Goal: Information Seeking & Learning: Find specific fact

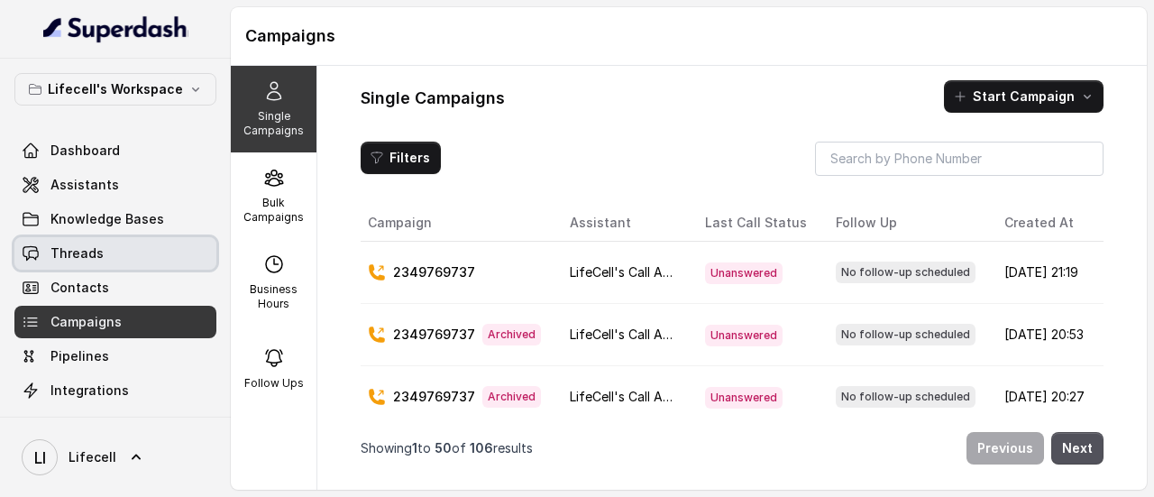
click at [108, 253] on link "Threads" at bounding box center [115, 253] width 202 height 32
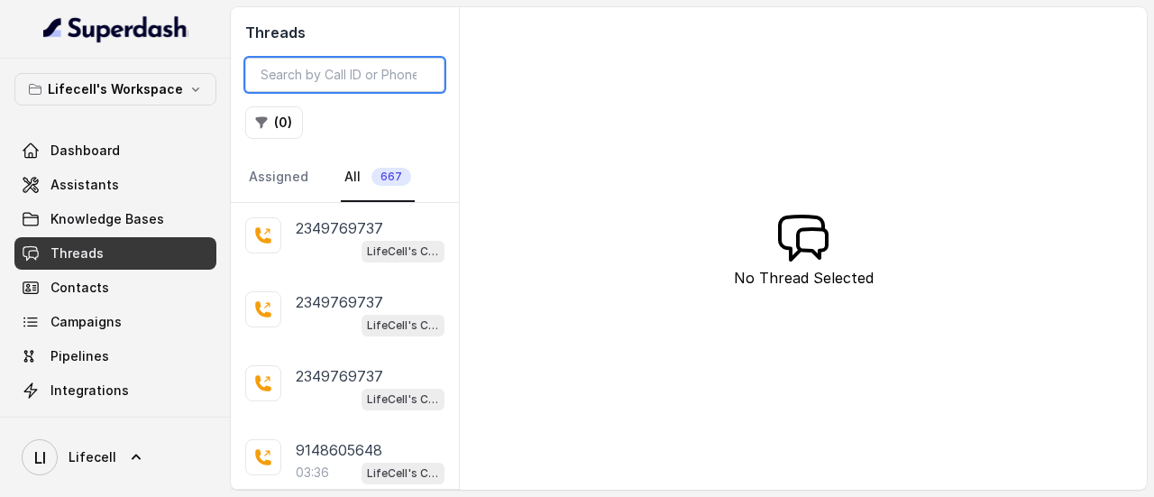
click at [353, 74] on input "search" at bounding box center [344, 75] width 199 height 34
paste input "8084913211"
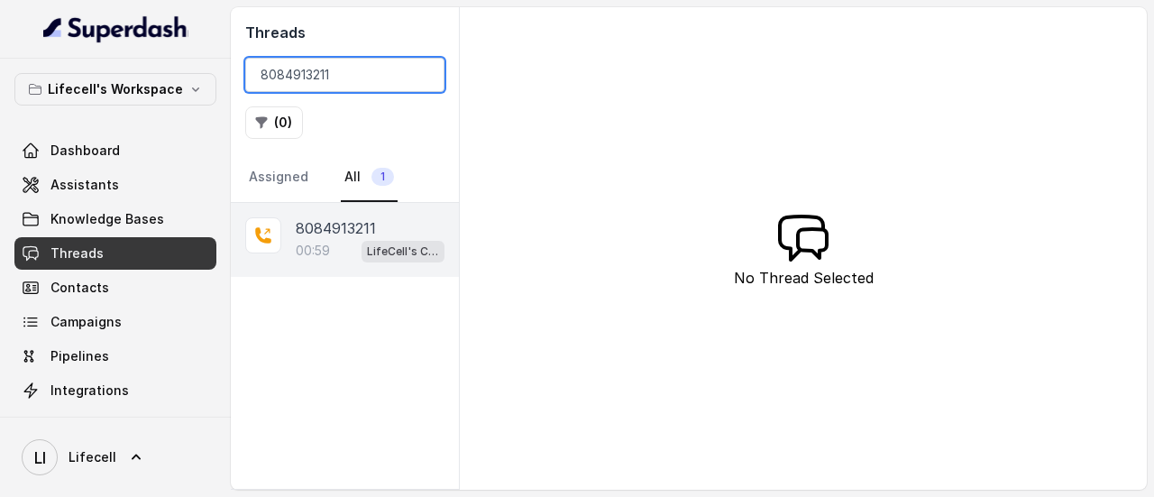
type input "8084913211"
click at [348, 228] on p "8084913211" at bounding box center [336, 228] width 80 height 22
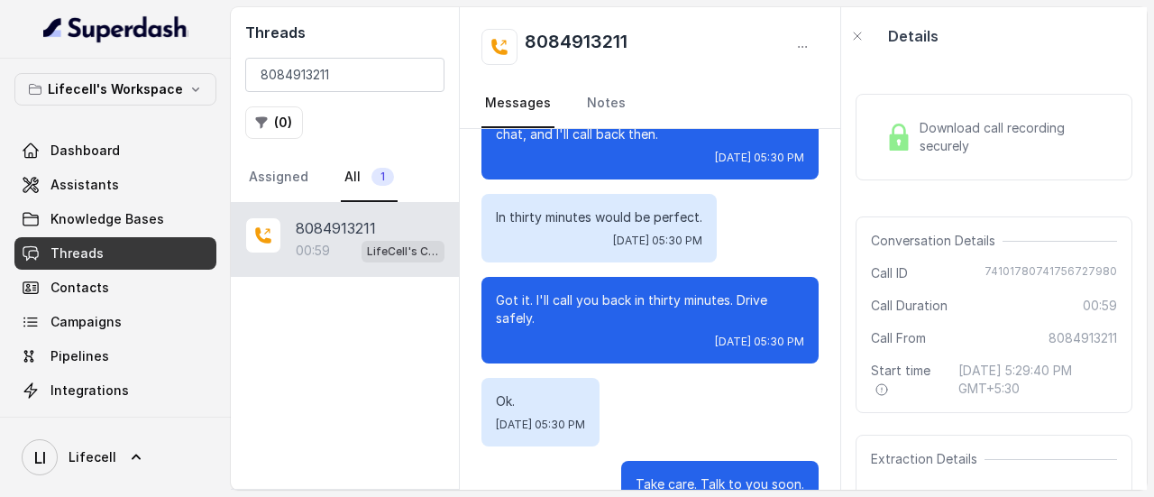
scroll to position [890, 0]
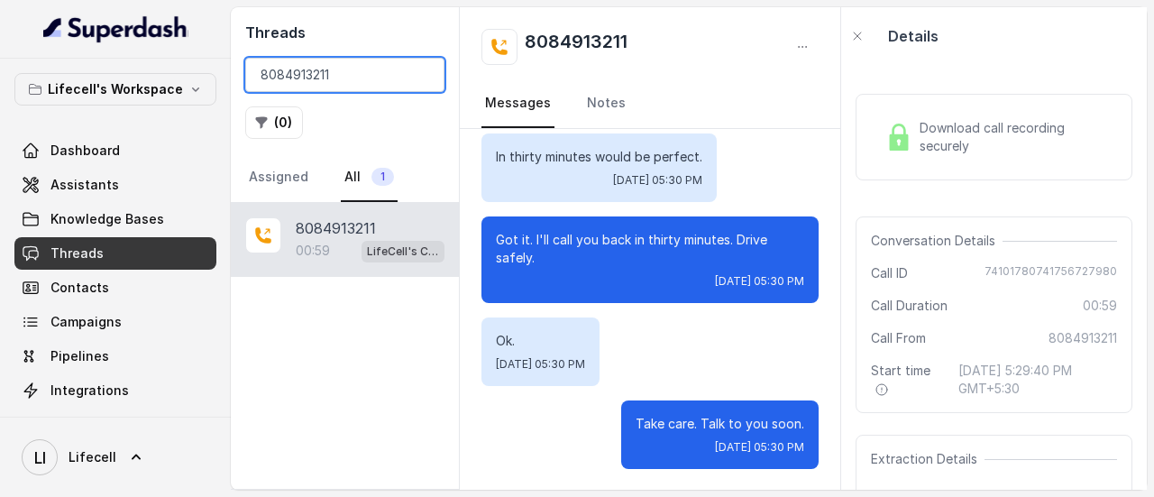
click at [350, 79] on input "8084913211" at bounding box center [344, 75] width 199 height 34
click at [991, 140] on span "Download call recording securely" at bounding box center [1014, 137] width 190 height 36
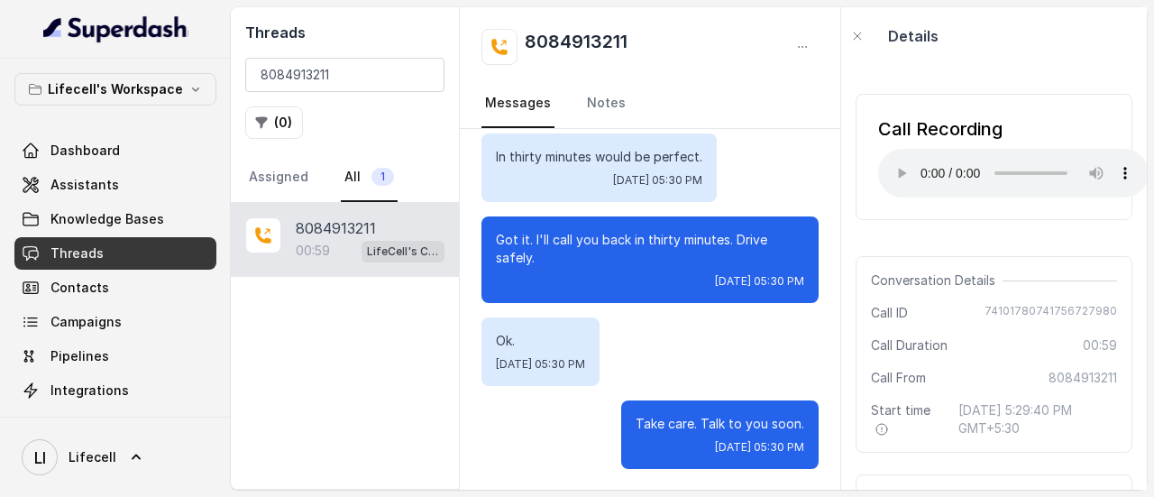
scroll to position [0, 0]
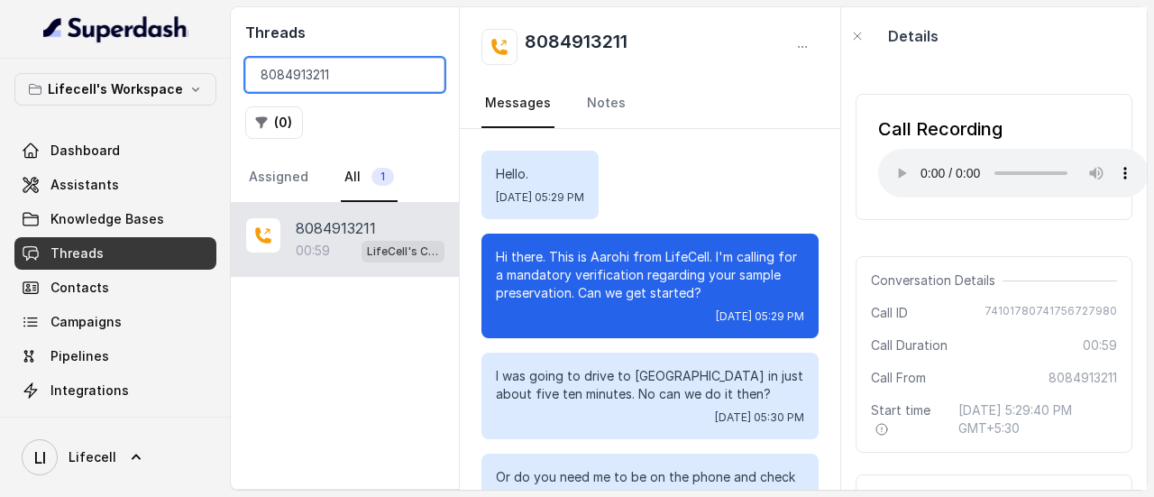
click at [372, 77] on input "8084913211" at bounding box center [344, 75] width 199 height 34
paste input "981888806"
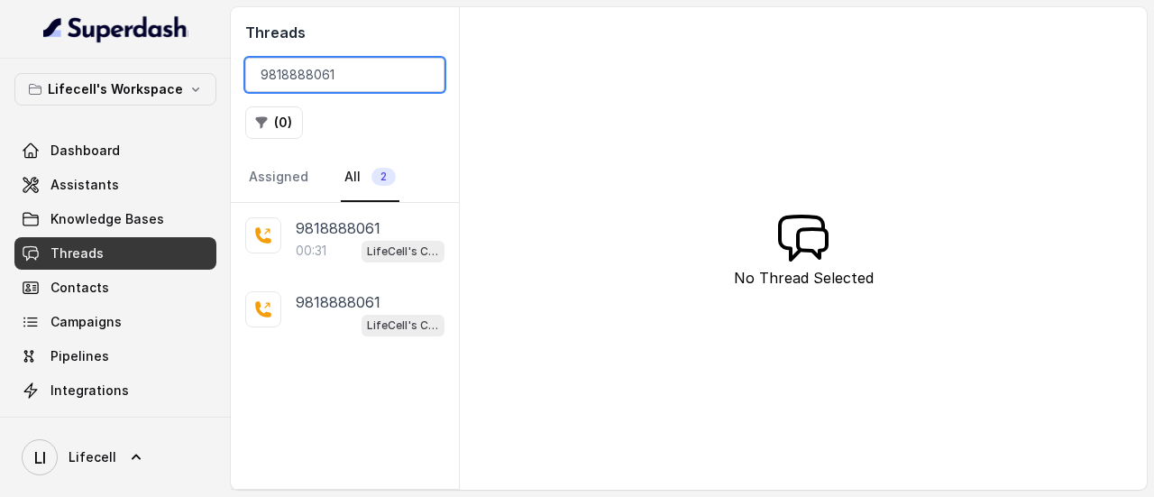
type input "9818888061"
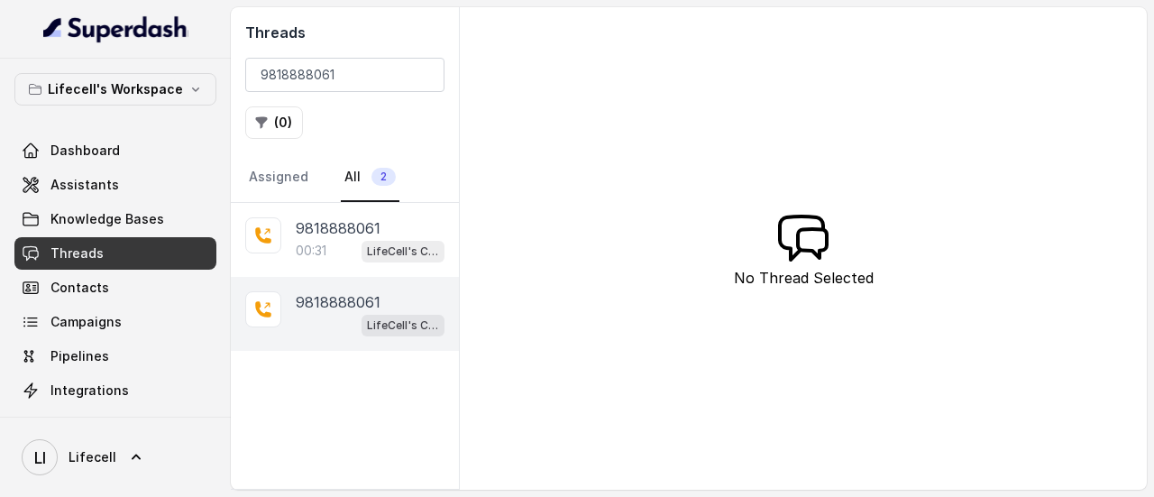
click at [383, 296] on div "9818888061" at bounding box center [370, 302] width 149 height 22
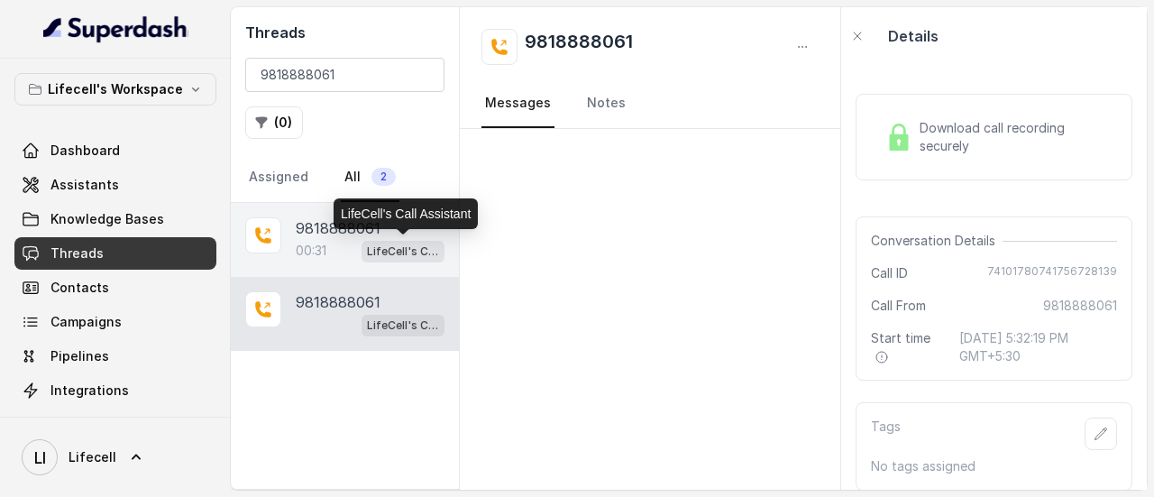
click at [389, 253] on p "LifeCell's Call Assistant" at bounding box center [403, 251] width 72 height 18
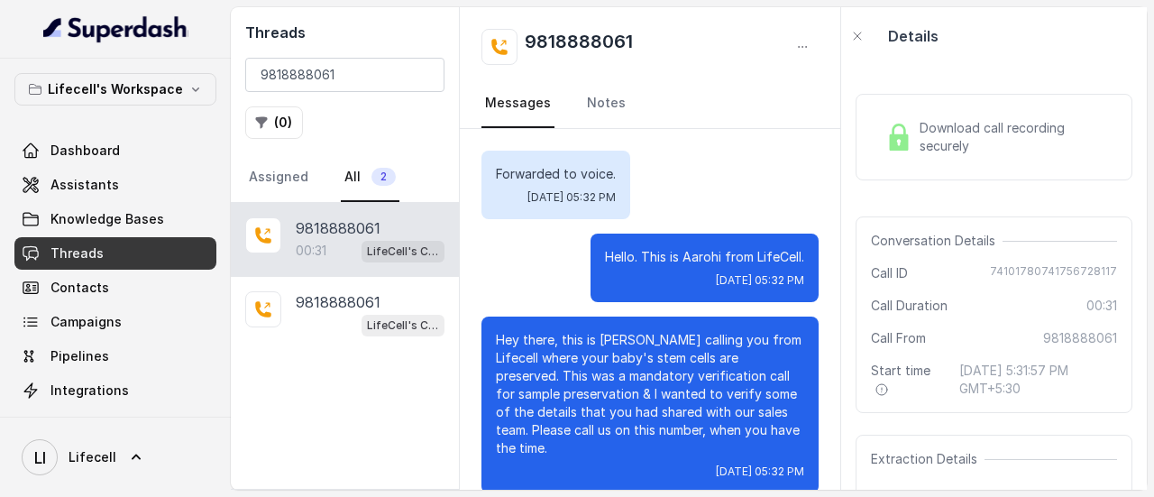
scroll to position [24, 0]
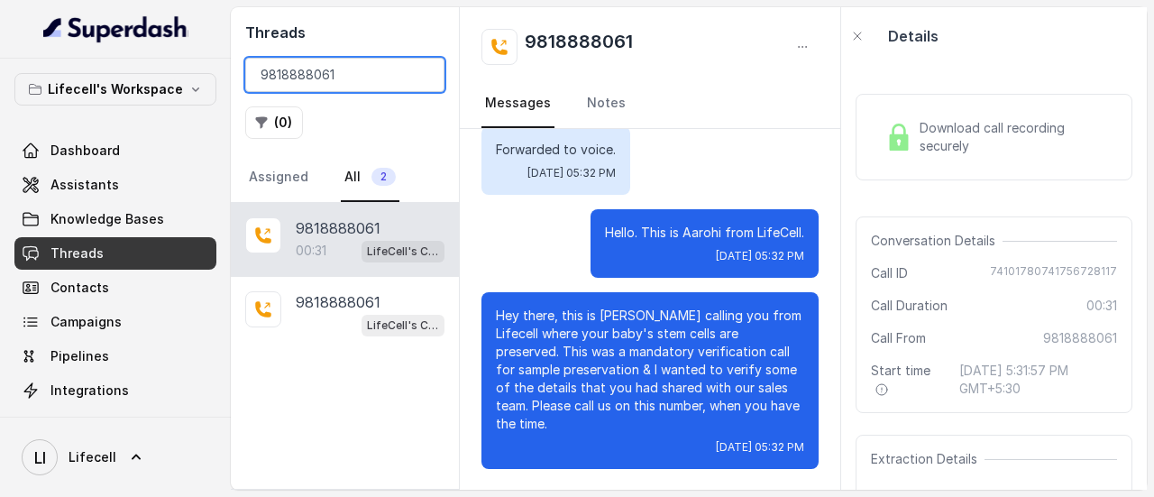
click at [370, 73] on input "9818888061" at bounding box center [344, 75] width 199 height 34
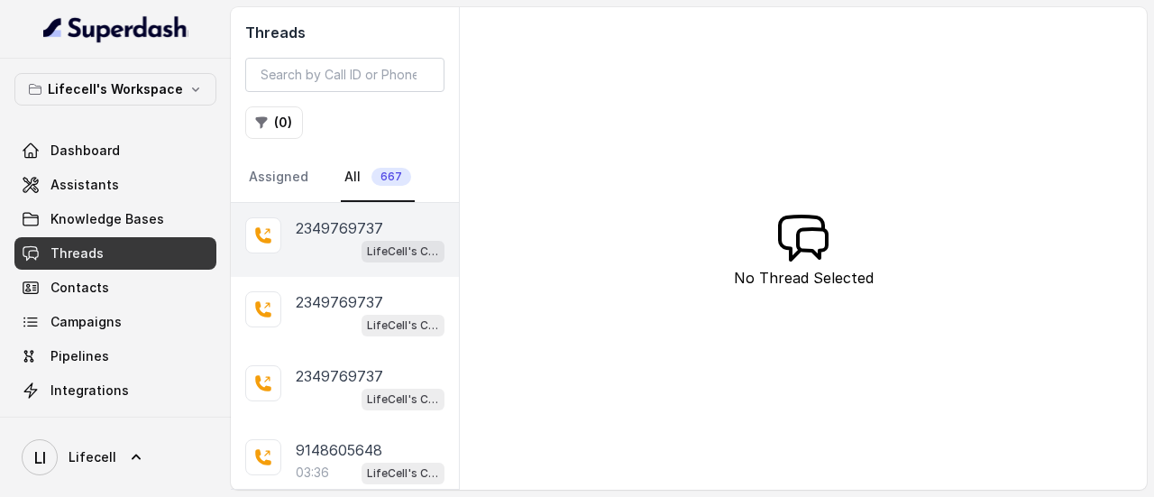
click at [377, 220] on p "2349769737" at bounding box center [339, 228] width 87 height 22
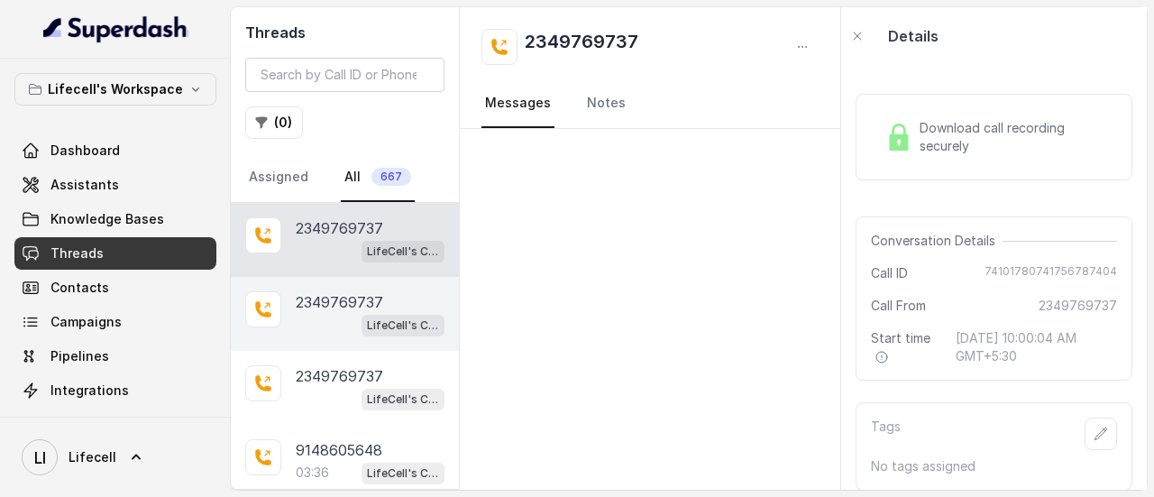
click at [326, 315] on div "LifeCell's Call Assistant" at bounding box center [370, 324] width 149 height 23
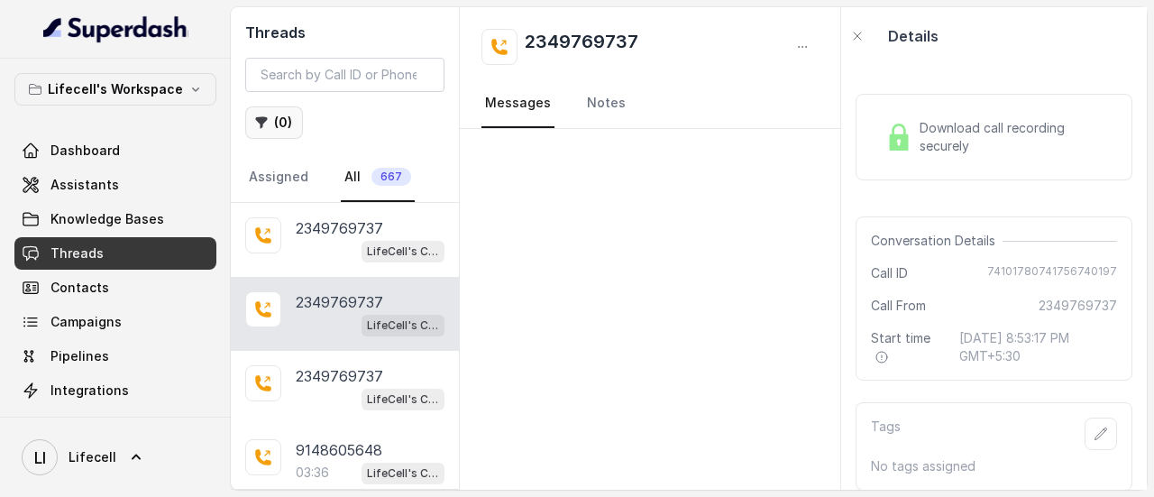
click at [276, 123] on button "( 0 )" at bounding box center [274, 122] width 58 height 32
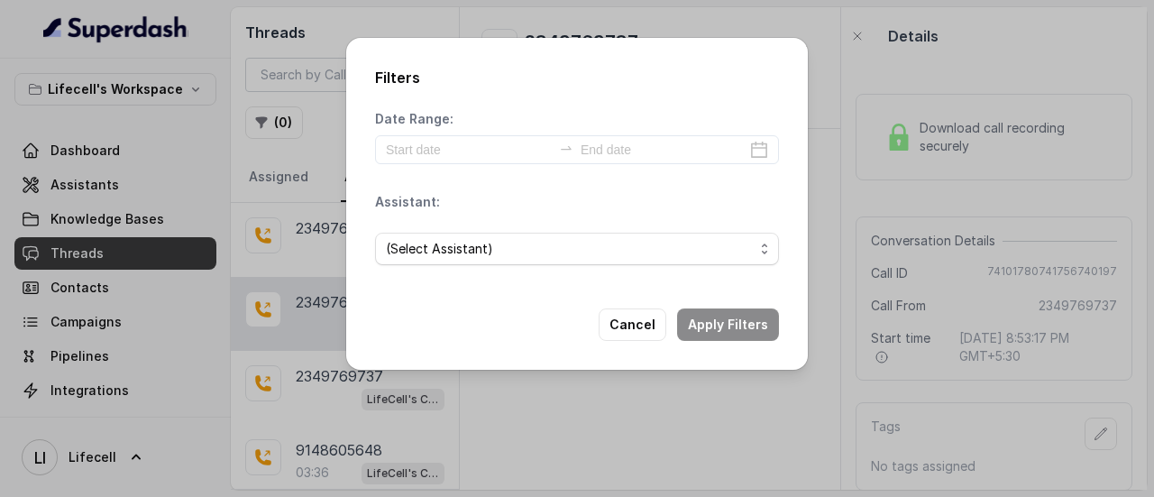
click at [836, 69] on div "Filters Date Range: Assistant: (Select Assistant) Cancel Apply Filters" at bounding box center [577, 248] width 1154 height 497
